Goal: Task Accomplishment & Management: Manage account settings

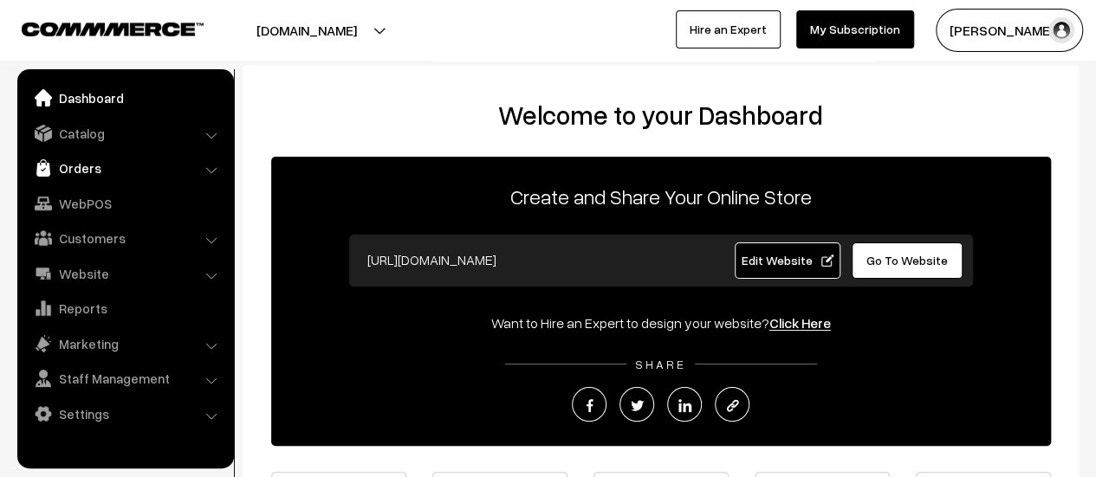
click at [88, 167] on link "Orders" at bounding box center [125, 167] width 206 height 31
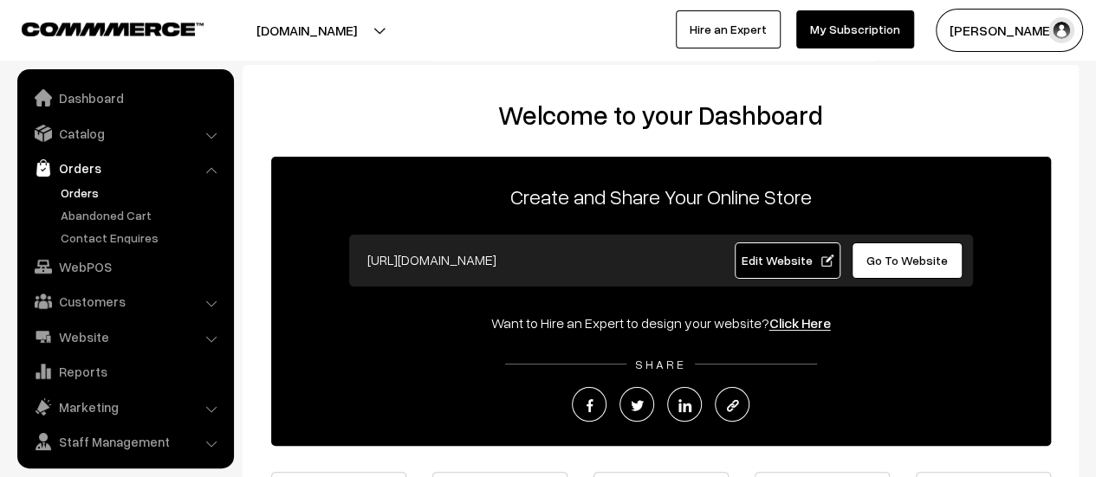
click at [81, 186] on link "Orders" at bounding box center [142, 193] width 172 height 18
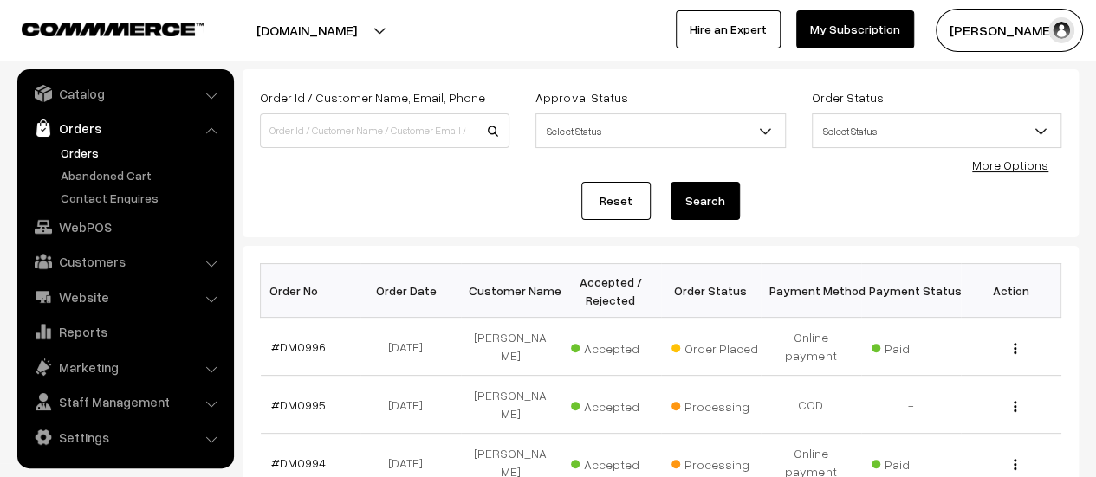
scroll to position [92, 0]
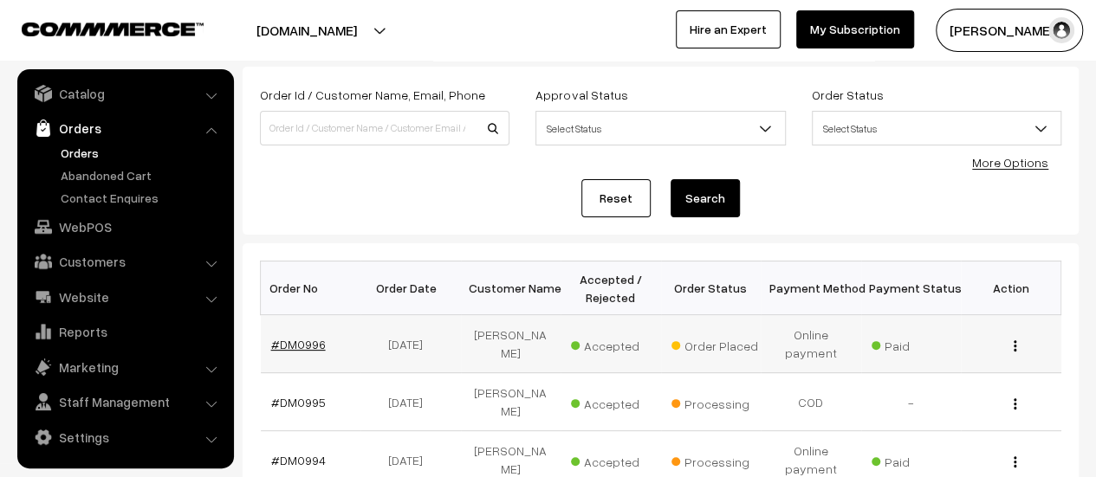
click at [298, 342] on link "#DM0996" at bounding box center [298, 344] width 55 height 15
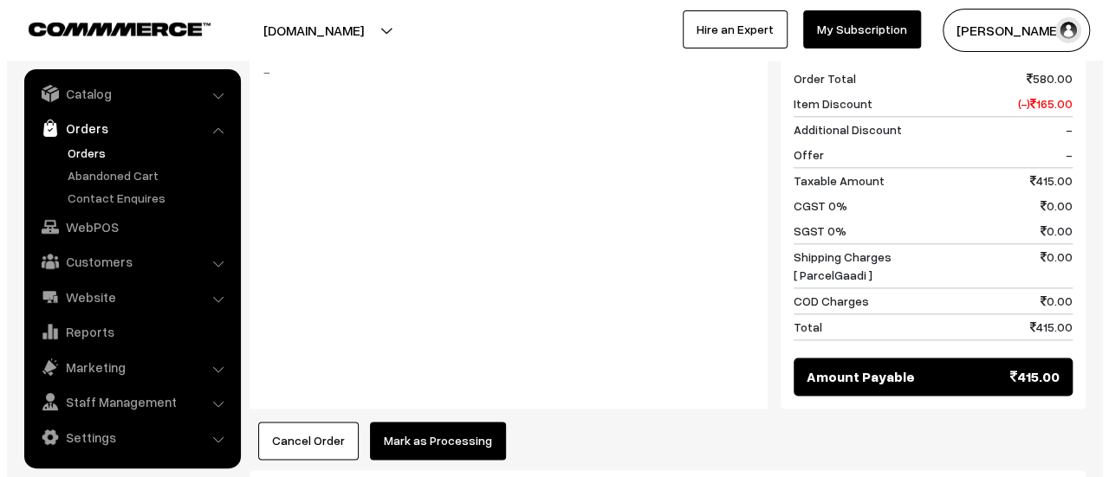
scroll to position [1186, 0]
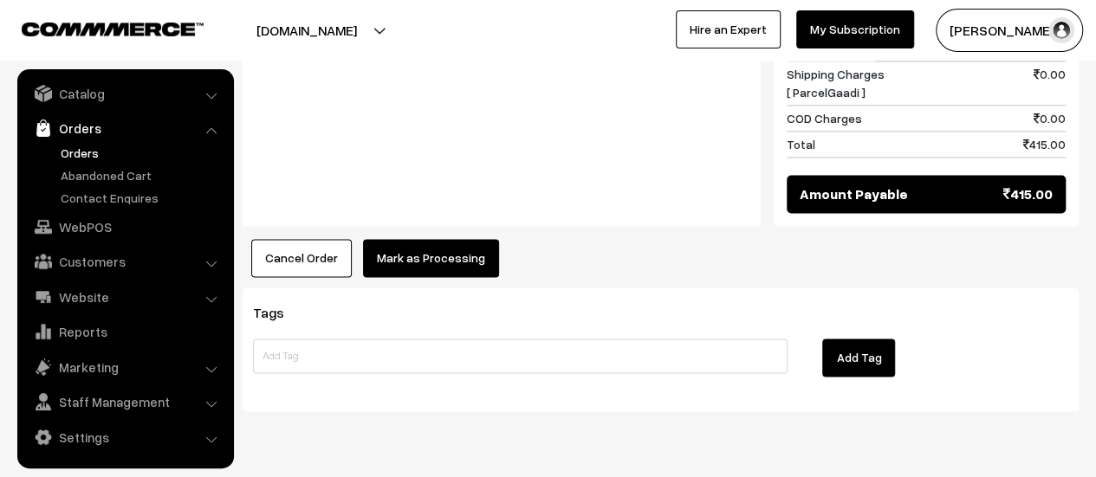
click at [427, 239] on button "Mark as Processing" at bounding box center [431, 258] width 136 height 38
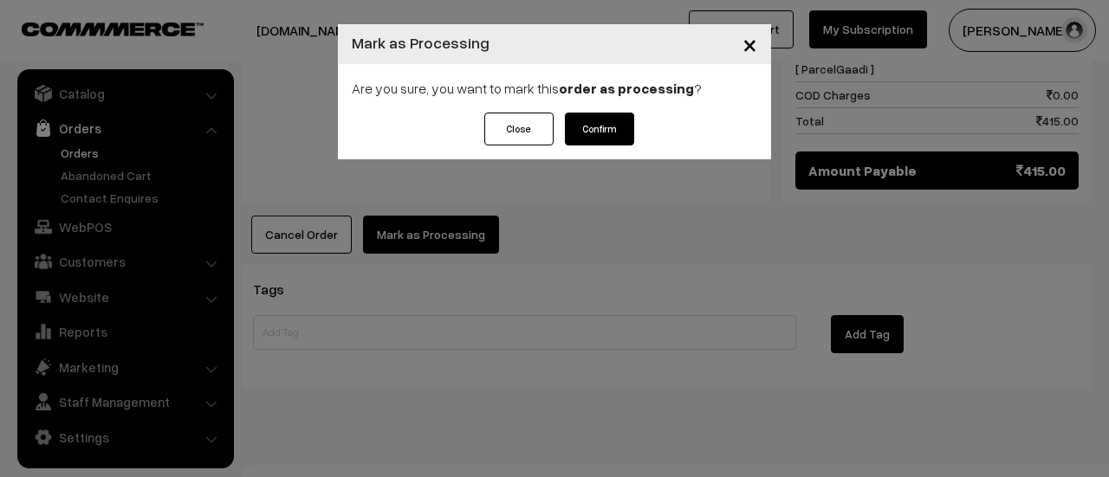
click at [594, 132] on button "Confirm" at bounding box center [599, 129] width 69 height 33
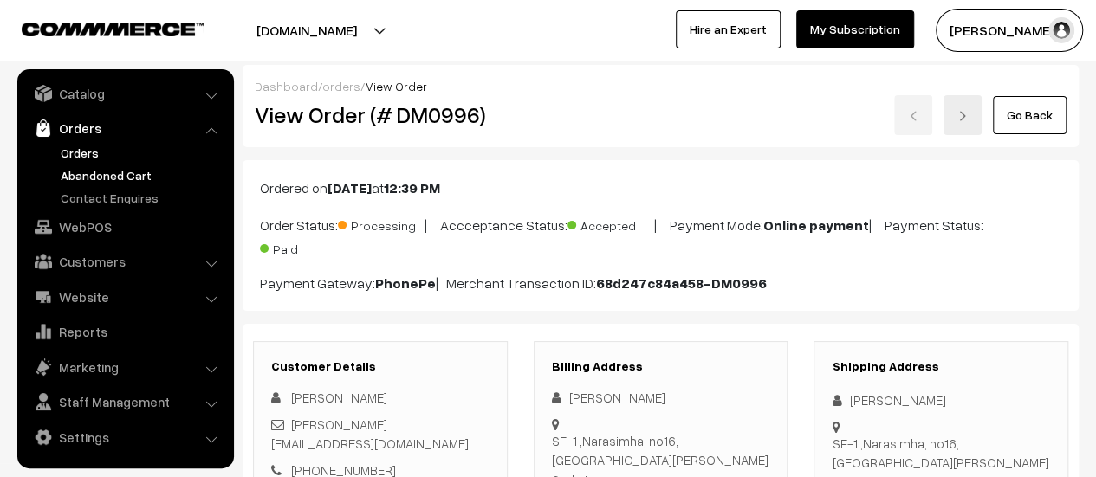
click at [117, 169] on link "Abandoned Cart" at bounding box center [142, 175] width 172 height 18
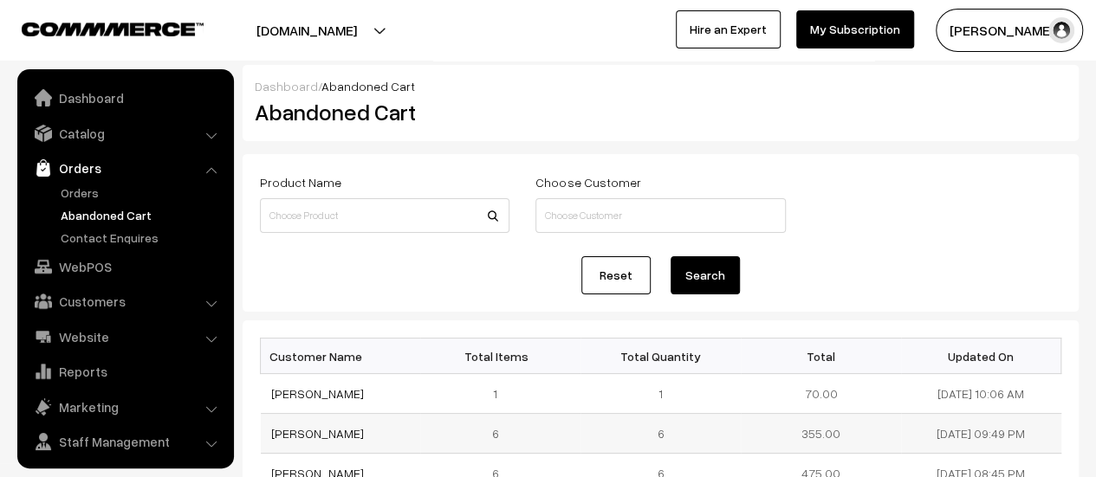
scroll to position [40, 0]
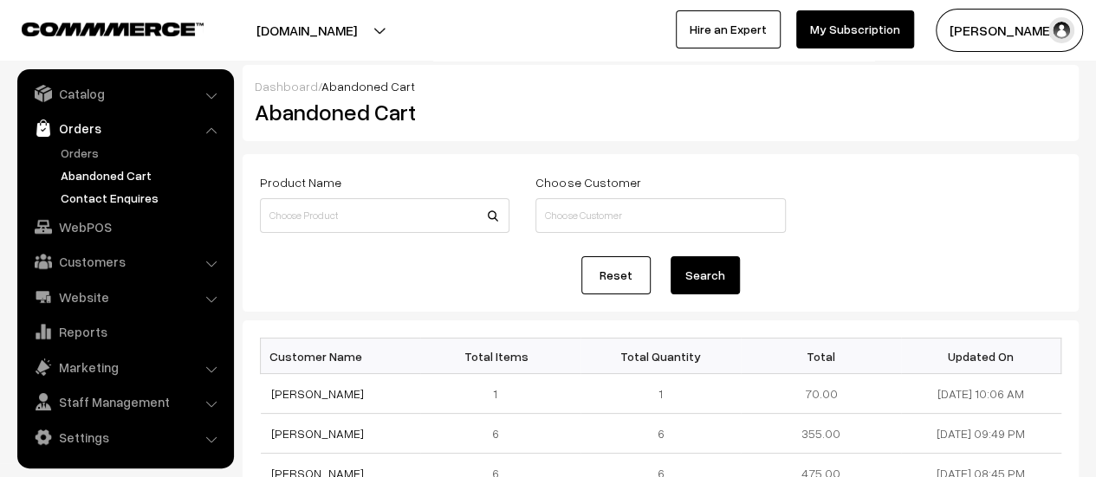
click at [120, 192] on link "Contact Enquires" at bounding box center [142, 198] width 172 height 18
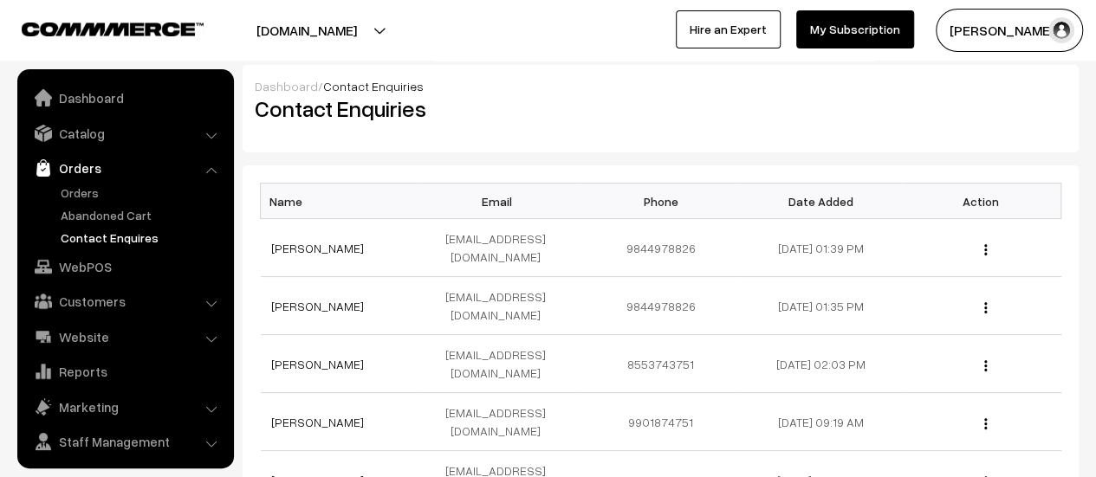
scroll to position [40, 0]
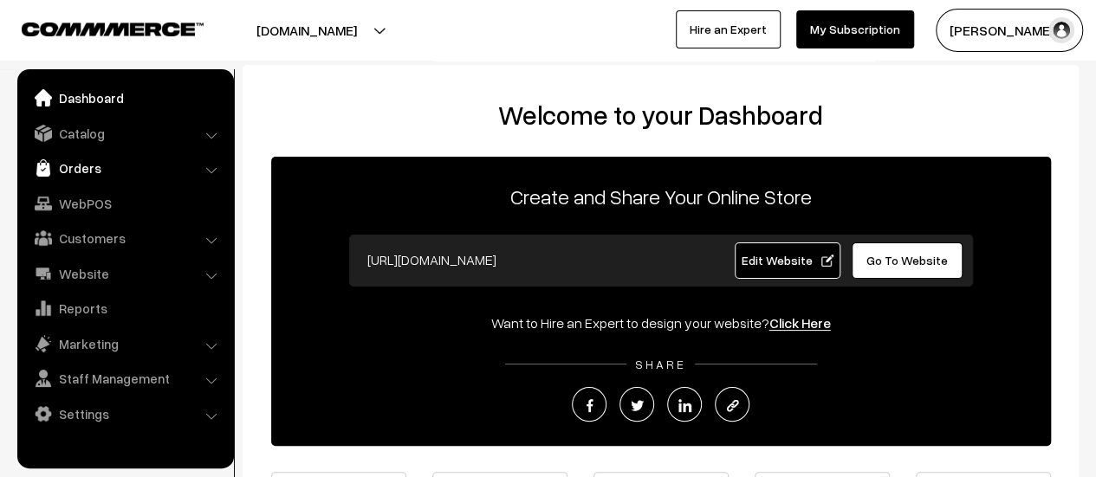
click at [73, 168] on link "Orders" at bounding box center [125, 167] width 206 height 31
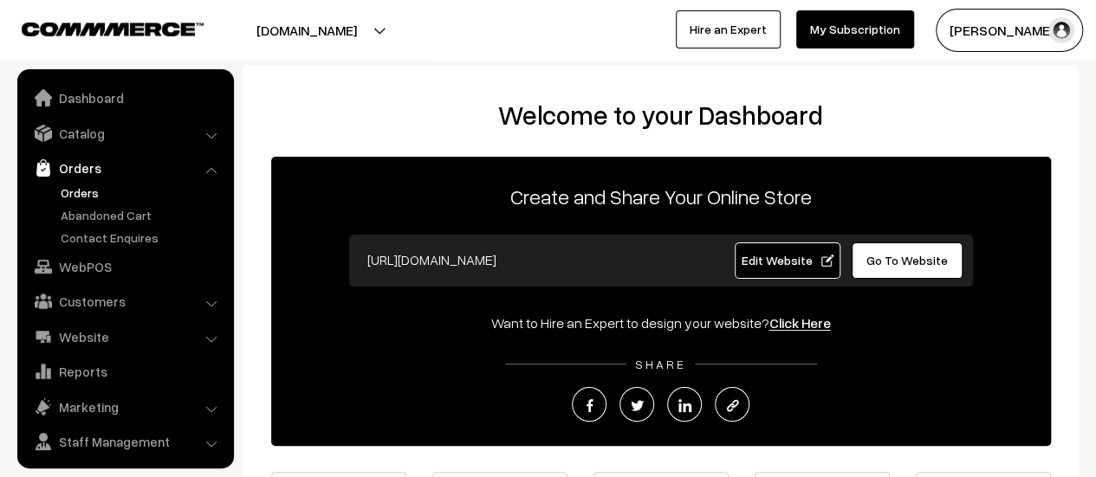
click at [80, 190] on link "Orders" at bounding box center [142, 193] width 172 height 18
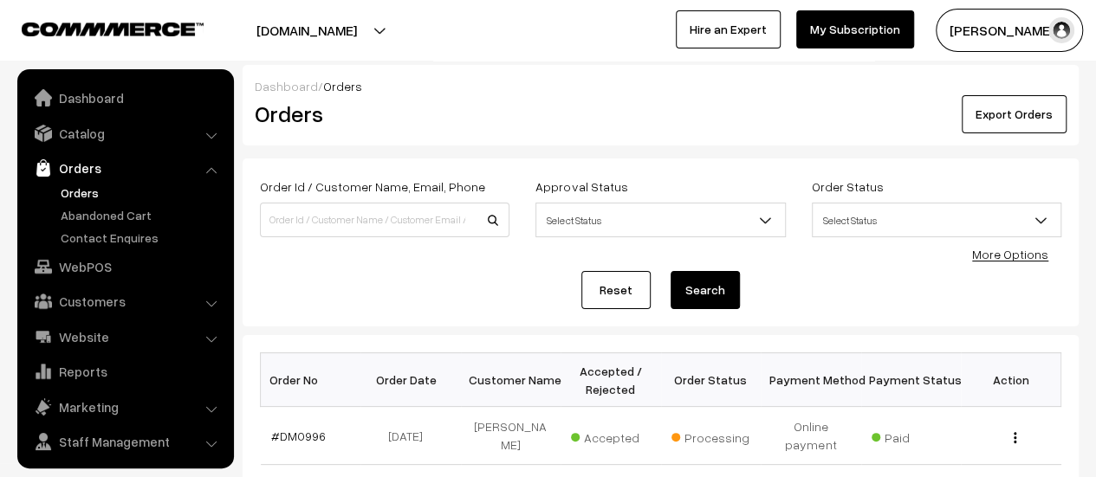
scroll to position [40, 0]
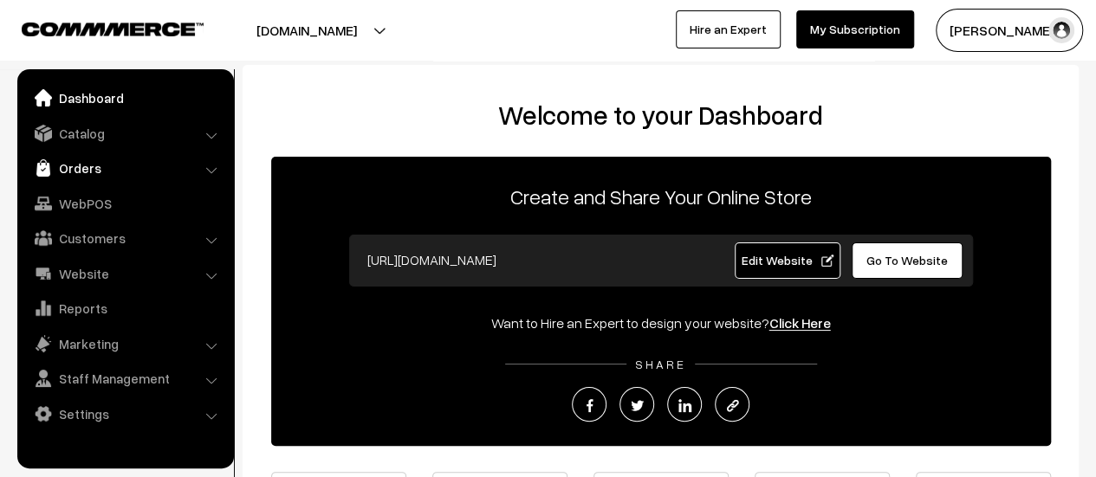
click at [68, 157] on link "Orders" at bounding box center [125, 167] width 206 height 31
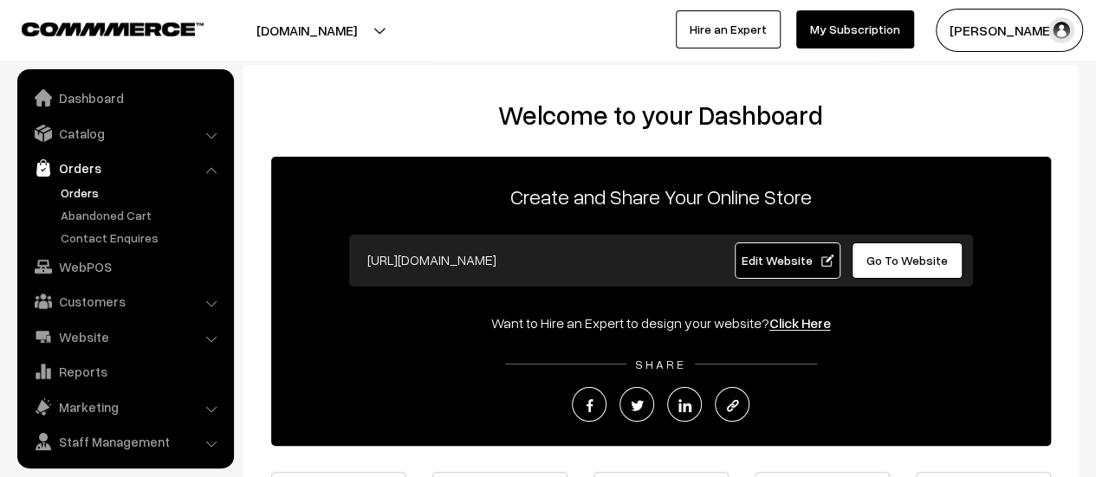
click at [80, 191] on link "Orders" at bounding box center [142, 193] width 172 height 18
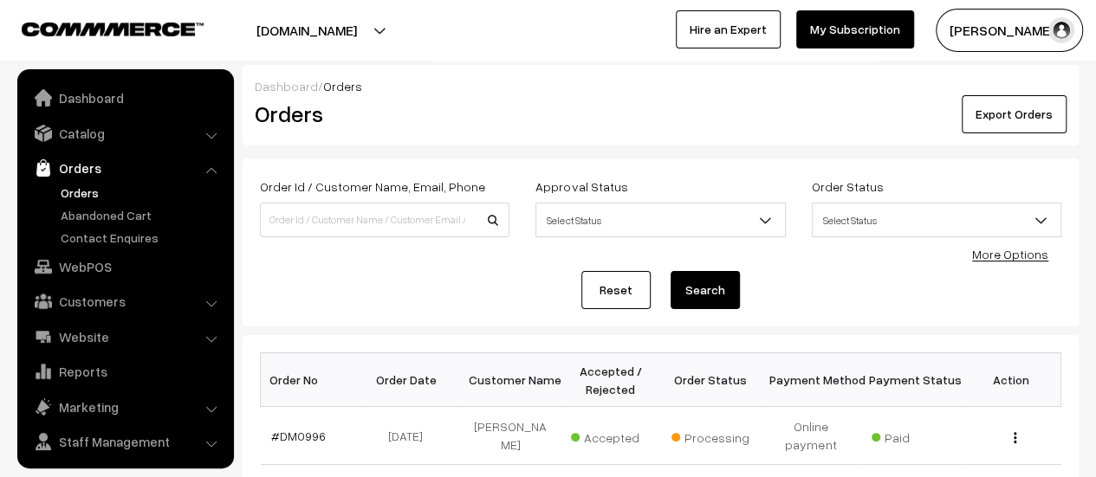
scroll to position [40, 0]
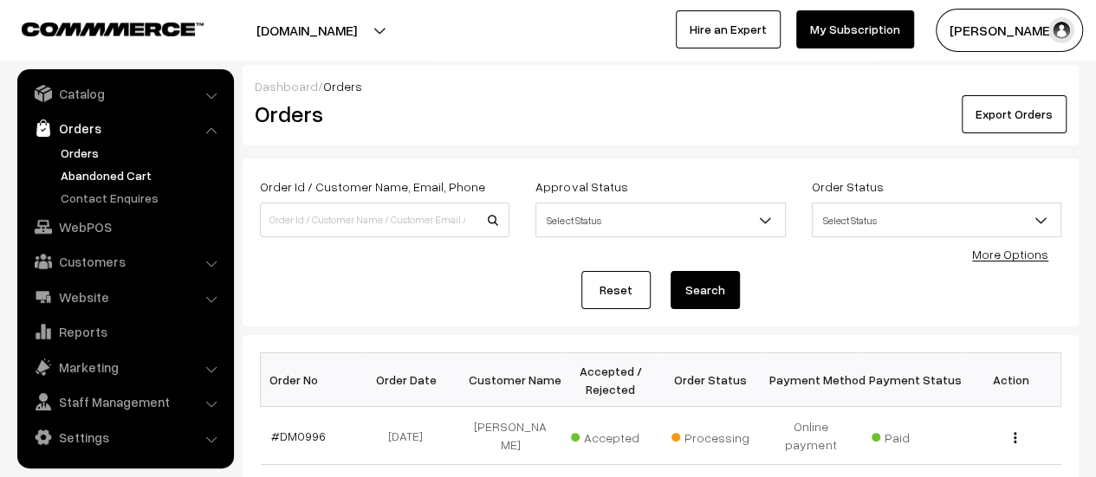
click at [83, 171] on link "Abandoned Cart" at bounding box center [142, 175] width 172 height 18
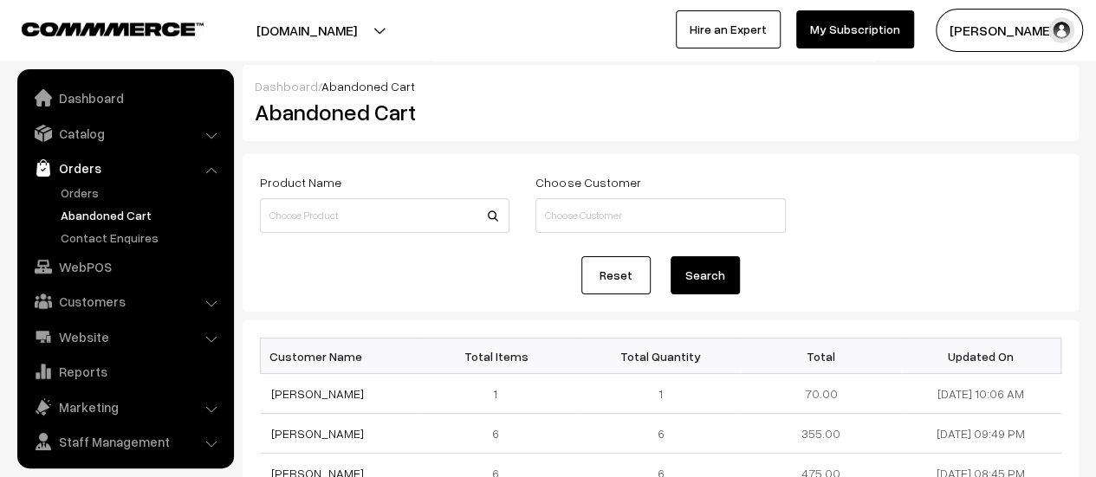
scroll to position [40, 0]
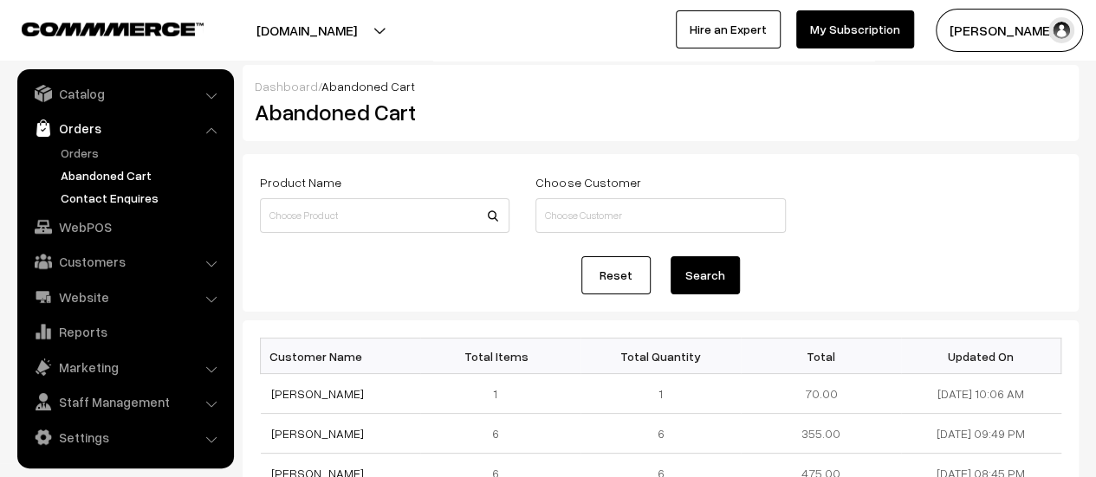
click at [99, 191] on link "Contact Enquires" at bounding box center [142, 198] width 172 height 18
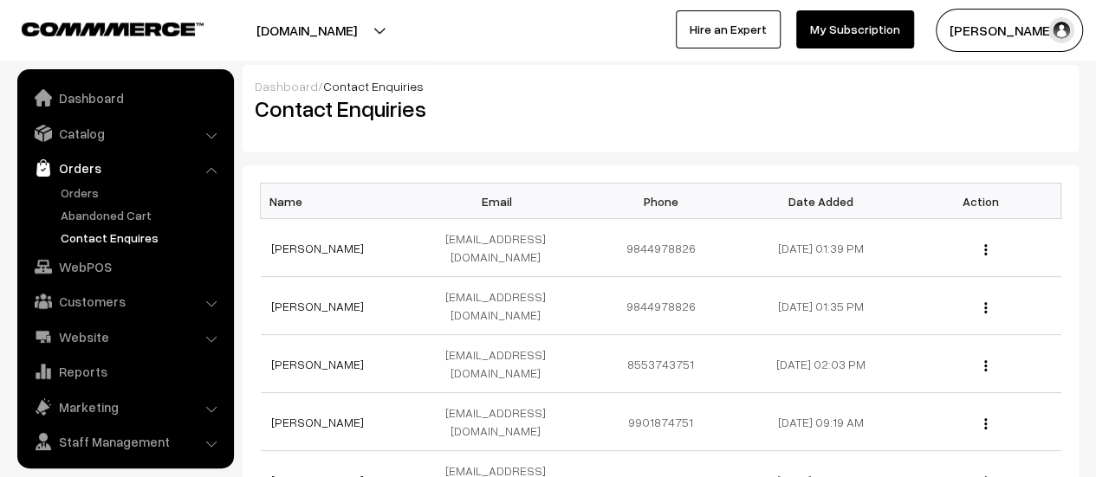
scroll to position [40, 0]
